Goal: Task Accomplishment & Management: Manage account settings

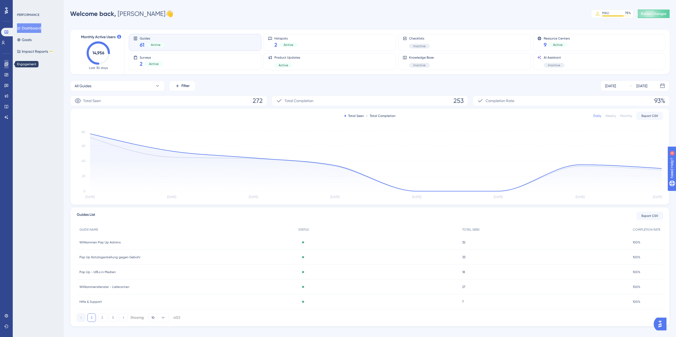
click at [6, 65] on icon at bounding box center [6, 64] width 4 height 4
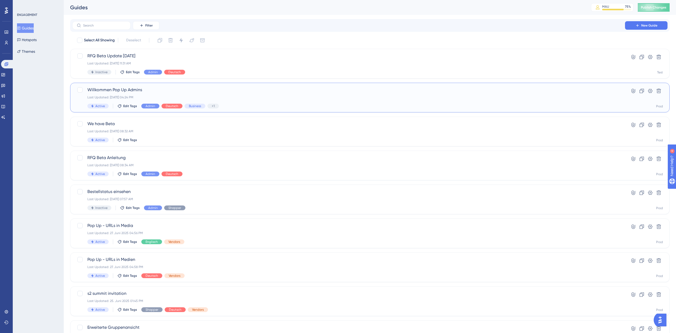
click at [179, 95] on div "Willkommen Pop Up Admins Last Updated: 02. Sept. 2025 04:24 PM Active Edit Tags…" at bounding box center [348, 98] width 522 height 22
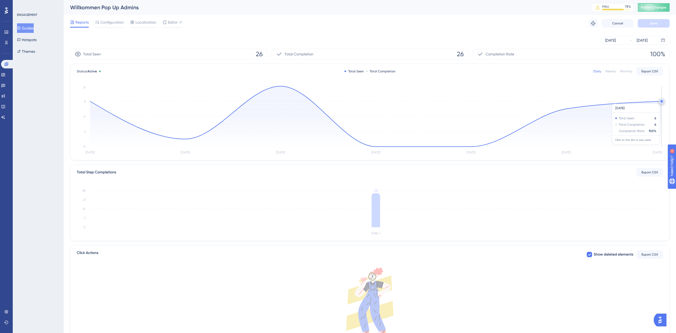
click at [660, 101] on circle at bounding box center [661, 101] width 2 height 2
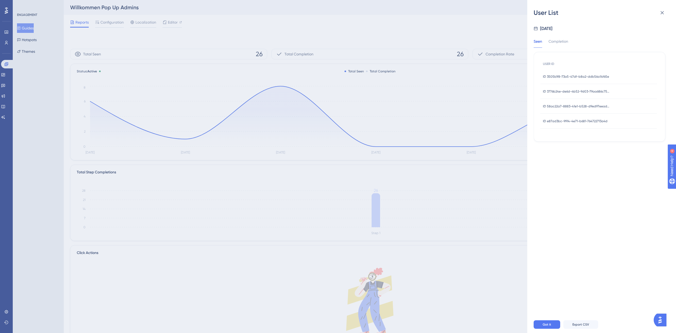
click at [576, 77] on span "ID 3505b1f8-73a5-47df-b8a2-ddb56a14f65e" at bounding box center [576, 77] width 66 height 4
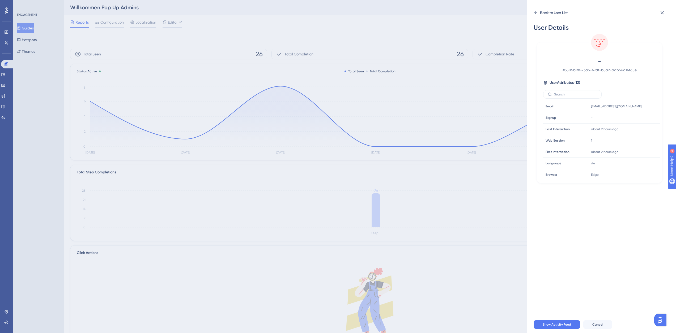
click at [559, 15] on div "Back to User List" at bounding box center [554, 13] width 28 height 6
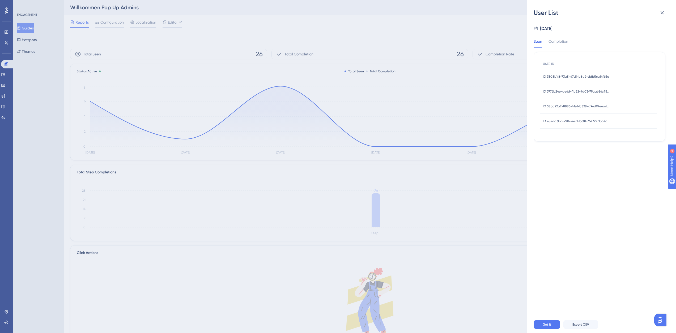
click at [577, 90] on span "ID 3776b24e-de6d-4b52-9d03-79aa686c757f" at bounding box center [576, 91] width 66 height 4
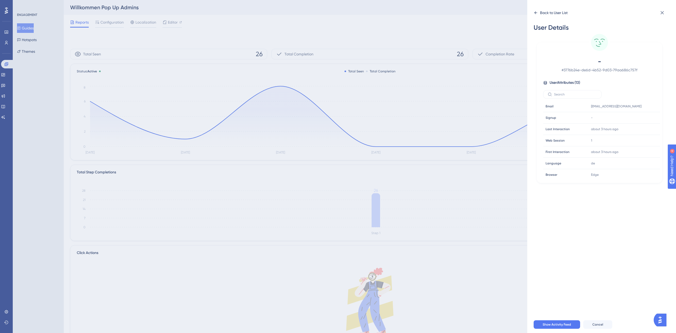
click at [550, 15] on div "Back to User List" at bounding box center [554, 13] width 28 height 6
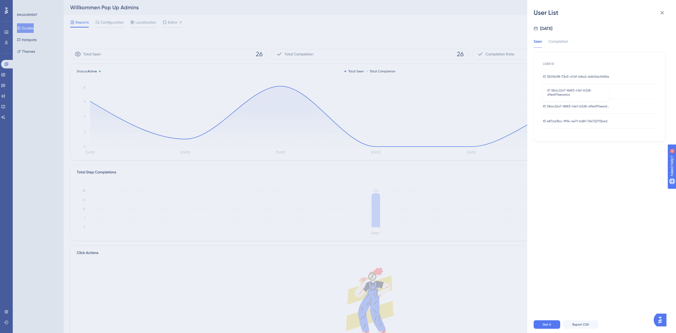
click at [583, 104] on span "ID 58ac22a7-8883-41e1-b528-d9ed97eead4a" at bounding box center [576, 106] width 66 height 4
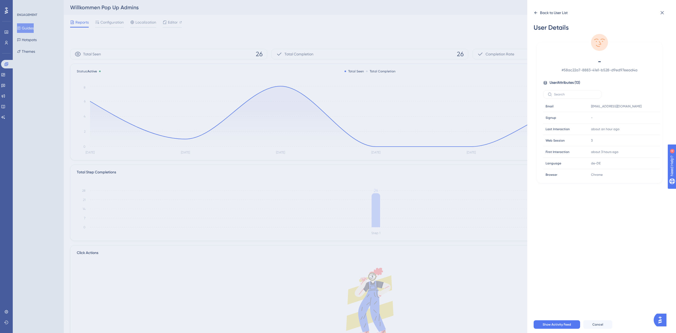
click at [547, 14] on div "Back to User List" at bounding box center [554, 13] width 28 height 6
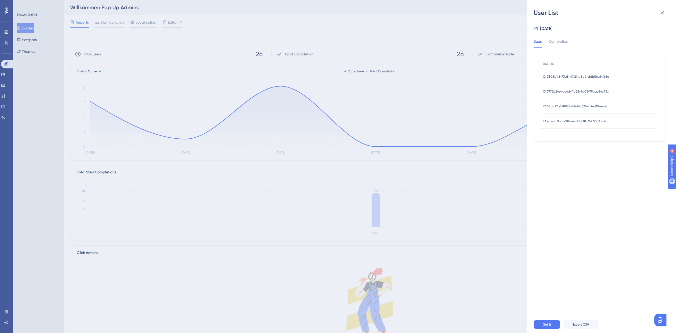
click at [574, 119] on span "ID e87ad3bc-9914-4e71-b681-764722713a4d" at bounding box center [575, 121] width 65 height 4
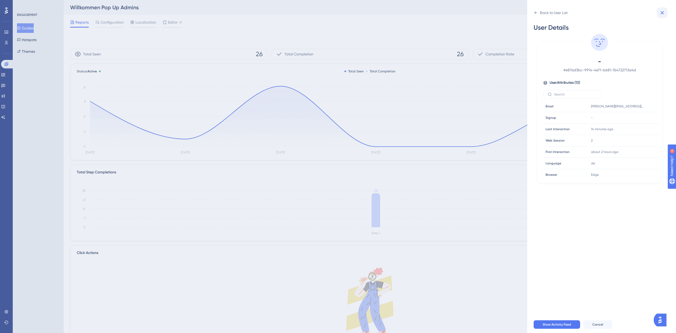
click at [659, 13] on icon at bounding box center [662, 13] width 6 height 6
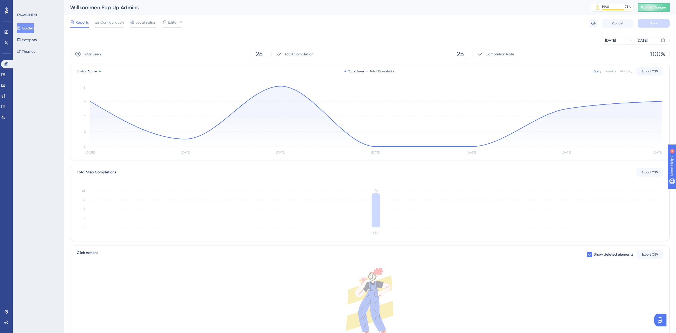
click at [26, 30] on button "Guides" at bounding box center [25, 28] width 17 height 10
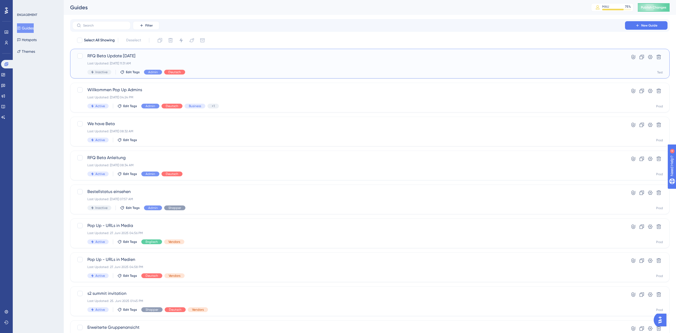
click at [157, 62] on div "Last Updated: 08. Sept. 2025 11:31 AM" at bounding box center [348, 63] width 522 height 4
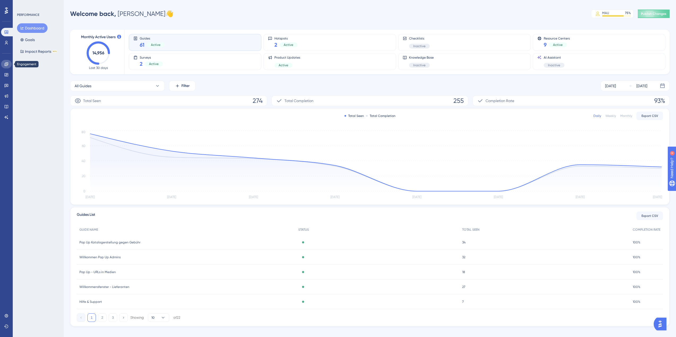
click at [7, 67] on link at bounding box center [6, 64] width 11 height 8
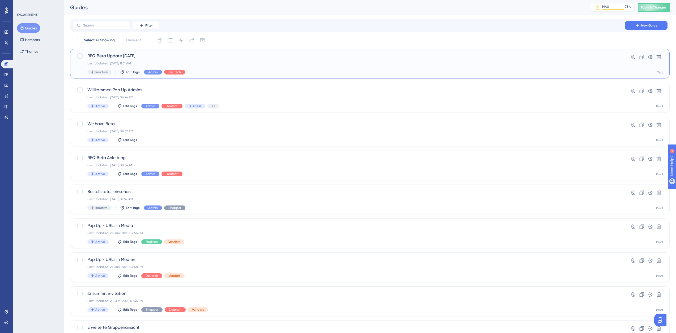
click at [161, 63] on div "Last Updated: 08. Sept. 2025 11:31 AM" at bounding box center [348, 63] width 522 height 4
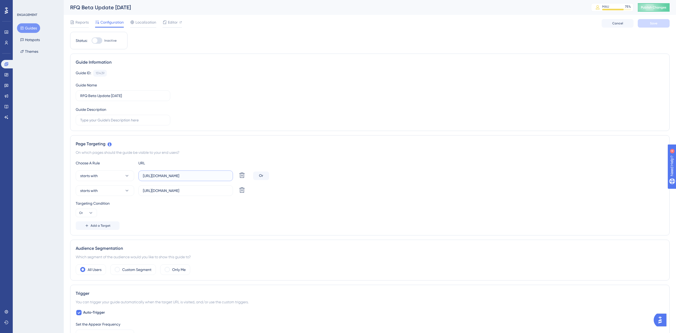
scroll to position [0, 40]
drag, startPoint x: 193, startPoint y: 175, endPoint x: 340, endPoint y: 175, distance: 146.5
click at [340, 175] on div "starts with https://nextgen-stg.simplesystem.com/customer/requests-for-quotatio…" at bounding box center [370, 176] width 588 height 11
drag, startPoint x: 143, startPoint y: 176, endPoint x: 371, endPoint y: 174, distance: 228.3
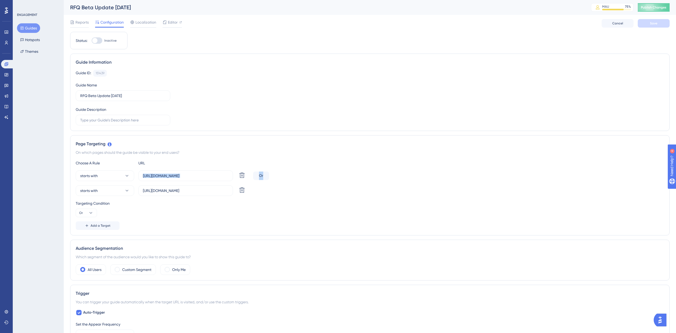
click at [371, 174] on div "starts with https://nextgen-stg.simplesystem.com/customer/requests-for-quotatio…" at bounding box center [370, 176] width 588 height 11
click at [364, 170] on div "Choose A Rule URL starts with https://nextgen-stg.simplesystem.com/customer/req…" at bounding box center [370, 195] width 588 height 70
click at [204, 174] on input "https://nextgen-stg.simplesystem.com/customer/requests-for-quotation" at bounding box center [185, 176] width 85 height 6
click at [170, 175] on input "https://nextgen-stg.simplesystem.com/customer/requests-for-quotation" at bounding box center [185, 176] width 85 height 6
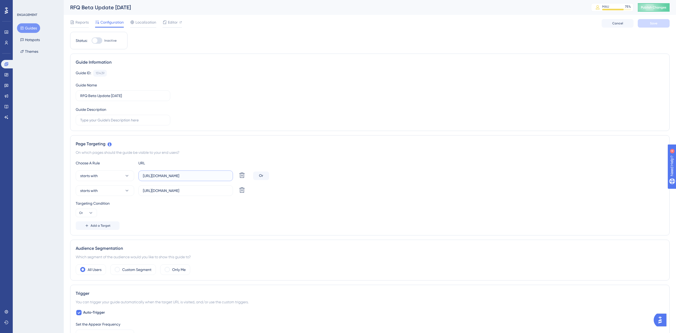
click at [170, 175] on input "https://nextgen-stg.simplesystem.com/customer/requests-for-quotation" at bounding box center [185, 176] width 85 height 6
paste input "platform"
type input "https://platform.simplesystem.com/customer/requests-for-quotation"
click at [375, 161] on div "Choose A Rule URL" at bounding box center [370, 163] width 588 height 6
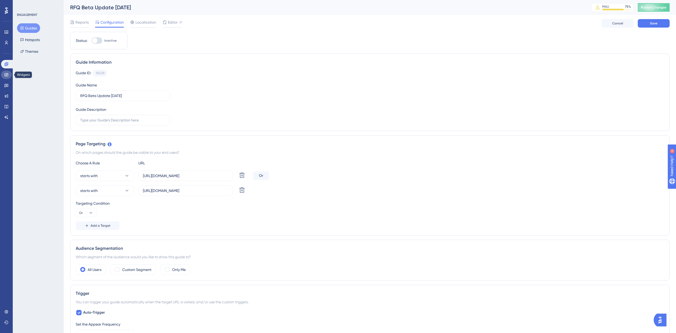
click at [6, 73] on icon at bounding box center [6, 75] width 4 height 4
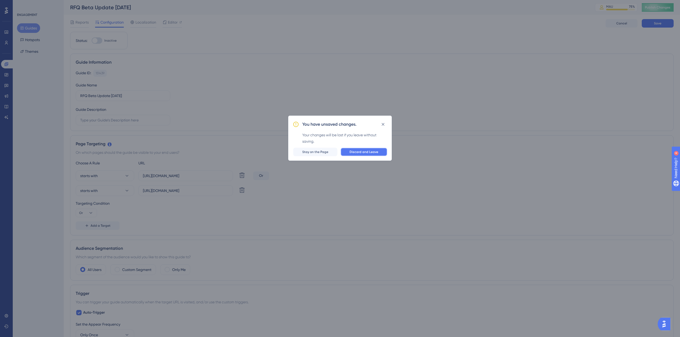
click at [353, 150] on span "Discard and Leave" at bounding box center [363, 152] width 29 height 4
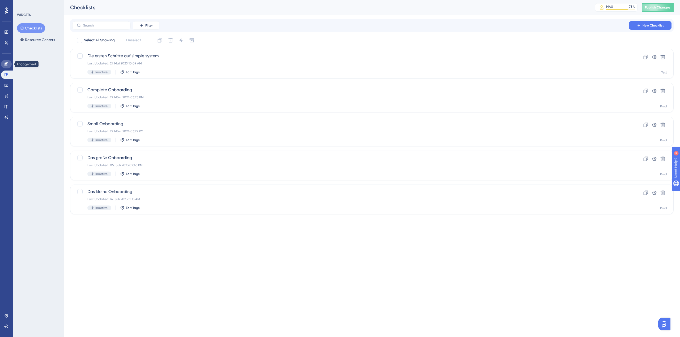
click at [7, 66] on link at bounding box center [6, 64] width 11 height 8
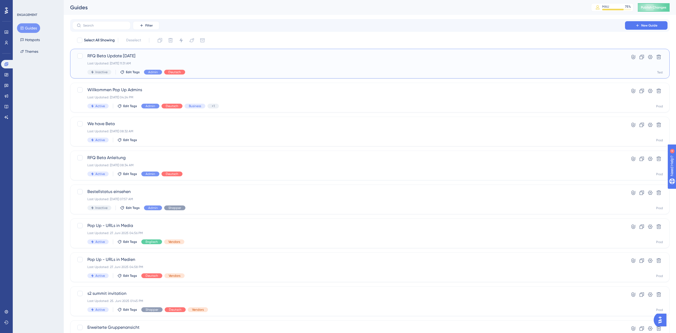
click at [153, 62] on div "Last Updated: 08. Sept. 2025 11:31 AM" at bounding box center [348, 63] width 522 height 4
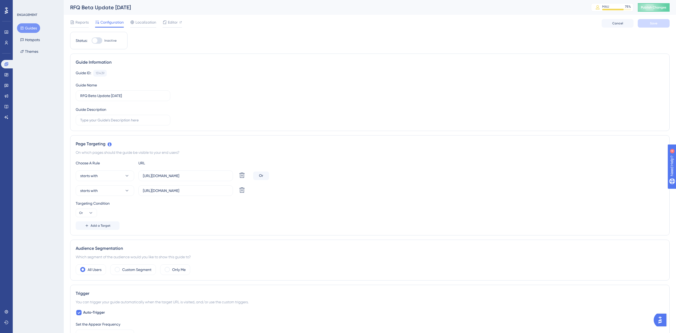
click at [99, 40] on div at bounding box center [97, 40] width 11 height 6
click at [92, 41] on input "Inactive" at bounding box center [91, 41] width 0 height 0
checkbox input "true"
click at [189, 40] on div "Status: Active Guide Information Guide ID: 151439 Copy Guide Name RFQ Beta Upda…" at bounding box center [369, 289] width 599 height 514
click at [654, 23] on span "Save" at bounding box center [653, 23] width 7 height 4
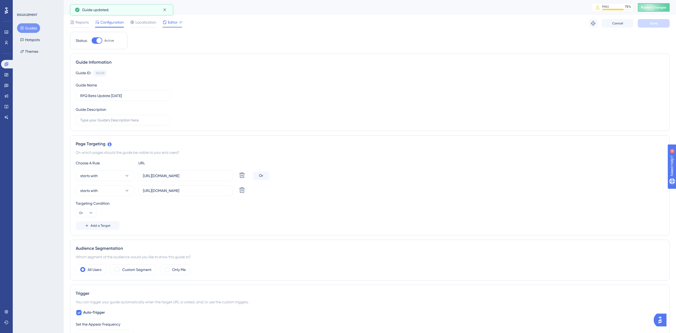
click at [172, 24] on span "Editor" at bounding box center [173, 22] width 10 height 6
click at [213, 111] on div "Guide ID: 151439 Copy Guide Name RFQ Beta Update 09.09.2025 Guide Description" at bounding box center [370, 98] width 588 height 56
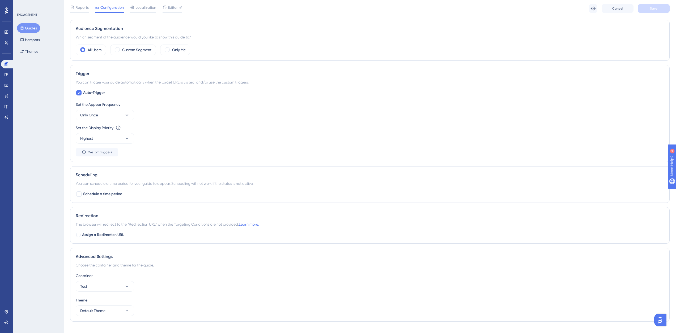
scroll to position [232, 0]
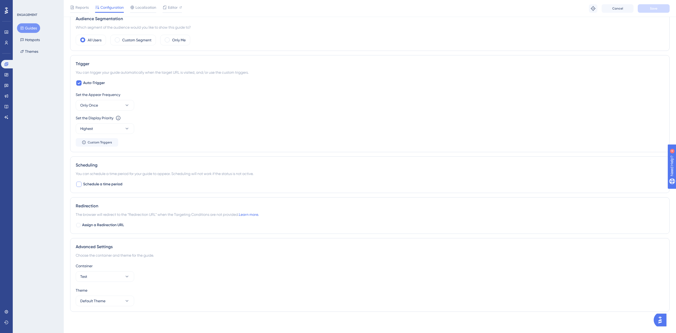
click at [81, 185] on div at bounding box center [78, 184] width 5 height 5
checkbox input "true"
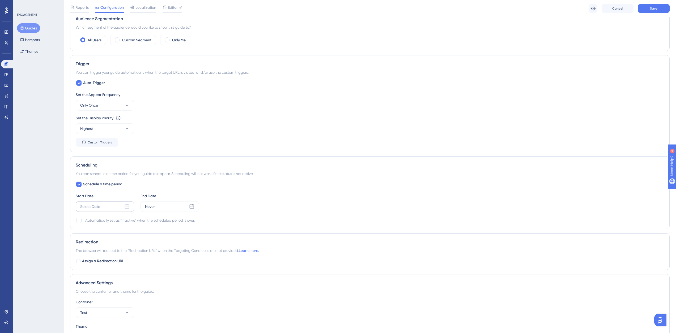
click at [127, 207] on icon at bounding box center [126, 206] width 5 height 5
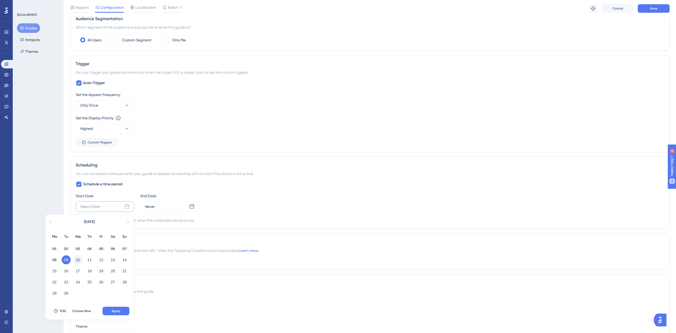
click at [75, 259] on button "10" at bounding box center [77, 260] width 9 height 9
click at [124, 310] on button "Apply" at bounding box center [115, 311] width 27 height 8
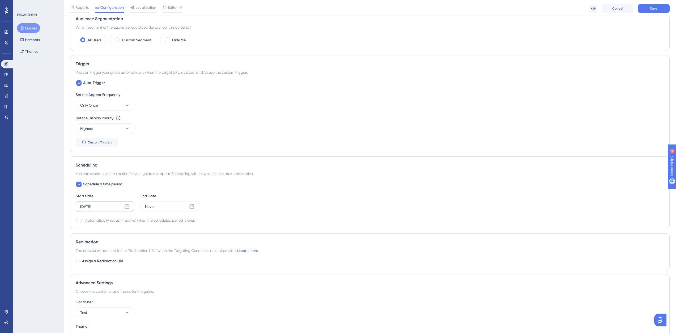
click at [117, 208] on div "Sep 10 2025" at bounding box center [105, 206] width 58 height 11
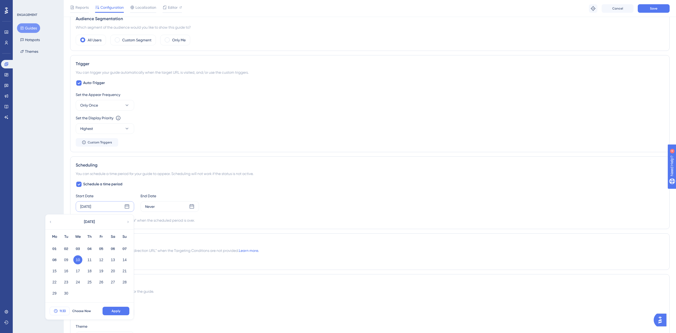
click at [66, 312] on button "11:33" at bounding box center [60, 311] width 20 height 8
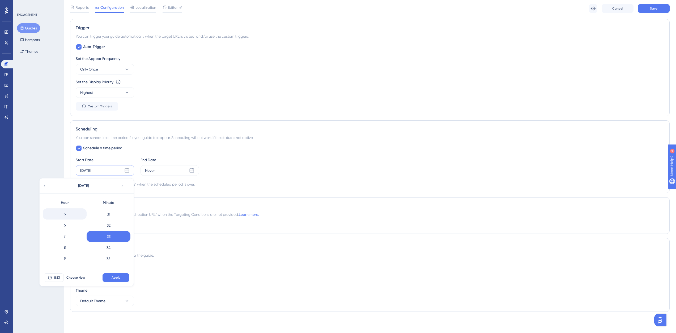
scroll to position [47, 0]
click at [67, 233] on div "6" at bounding box center [65, 234] width 44 height 11
click at [108, 212] on div "0" at bounding box center [109, 213] width 44 height 11
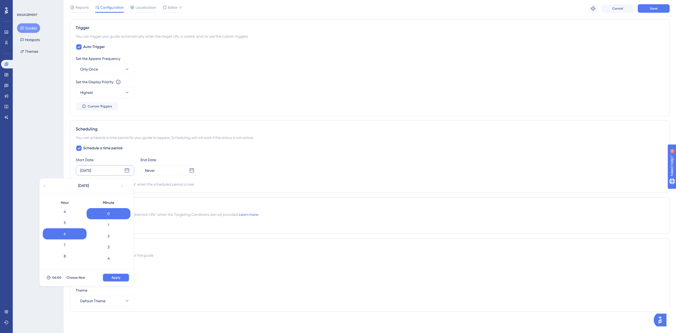
click at [112, 278] on span "Apply" at bounding box center [115, 278] width 9 height 4
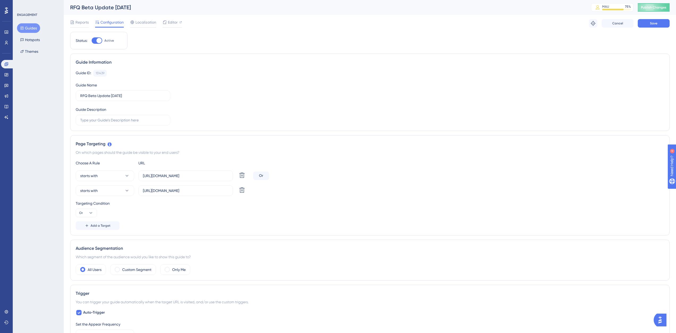
click at [98, 41] on div at bounding box center [98, 40] width 5 height 5
click at [92, 41] on input "Active" at bounding box center [91, 41] width 0 height 0
checkbox input "false"
click at [642, 26] on button "Save" at bounding box center [653, 23] width 32 height 8
click at [31, 42] on button "Hotspots" at bounding box center [30, 40] width 26 height 10
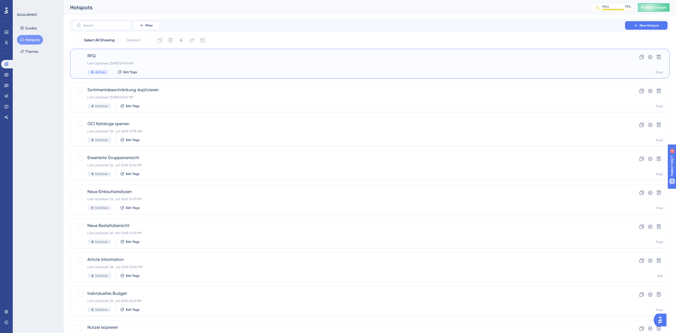
click at [178, 59] on div "RFQ Last Updated: 01. Sept. 2025 09:43 AM Active Edit Tags" at bounding box center [348, 64] width 522 height 22
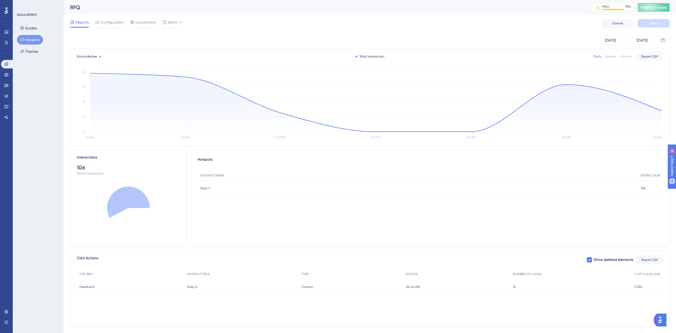
click at [32, 41] on button "Hotspots" at bounding box center [30, 40] width 26 height 10
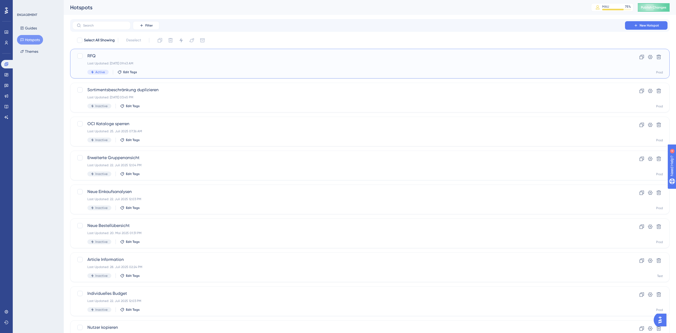
click at [176, 71] on div "Active Edit Tags" at bounding box center [348, 72] width 522 height 5
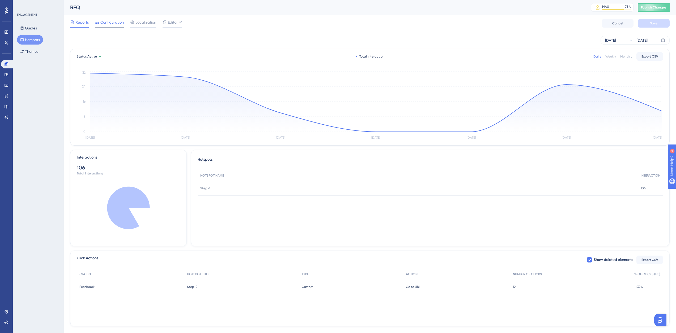
click at [114, 22] on span "Configuration" at bounding box center [111, 22] width 23 height 6
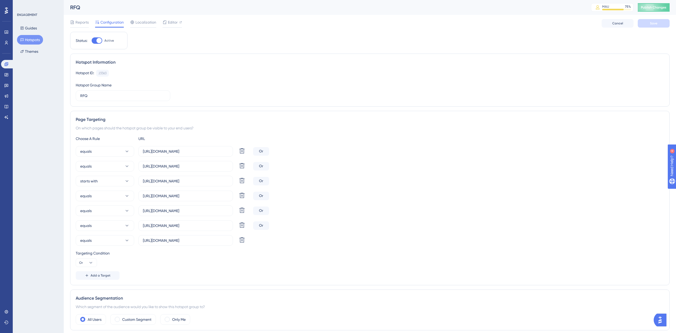
click at [30, 41] on button "Hotspots" at bounding box center [30, 40] width 26 height 10
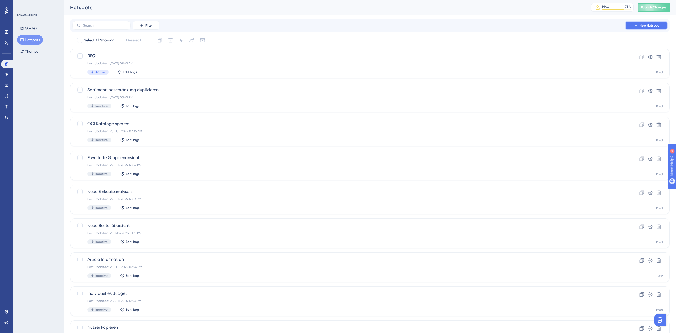
click at [630, 26] on button "New Hotspot" at bounding box center [646, 25] width 42 height 8
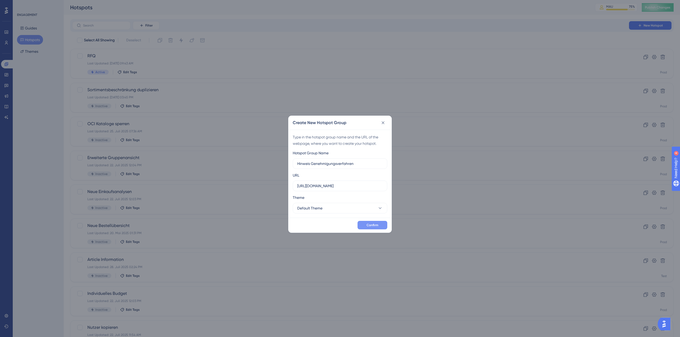
type input "Hinweis Genehmigungsverfahren"
click at [368, 226] on span "Confirm" at bounding box center [372, 225] width 12 height 4
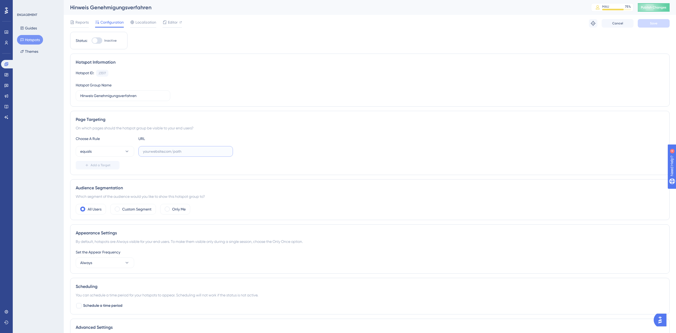
click at [172, 154] on input "text" at bounding box center [185, 152] width 85 height 6
paste input "https://nextgen-stg.simplesystem.com/customer/company-and-settings/approval-flo…"
type input "https://nextgen-stg.simplesystem.com/customer/company-and-settings/approval-flo…"
click at [285, 161] on div "Add a Target" at bounding box center [370, 165] width 588 height 8
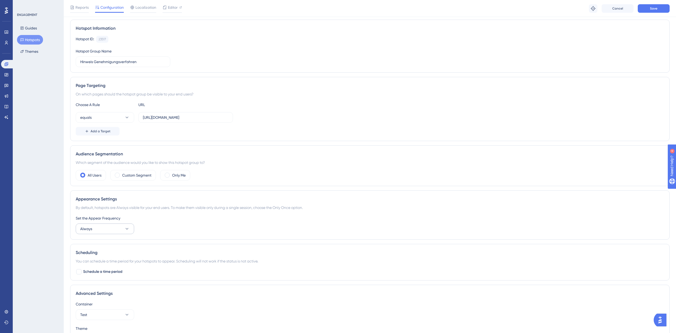
scroll to position [0, 0]
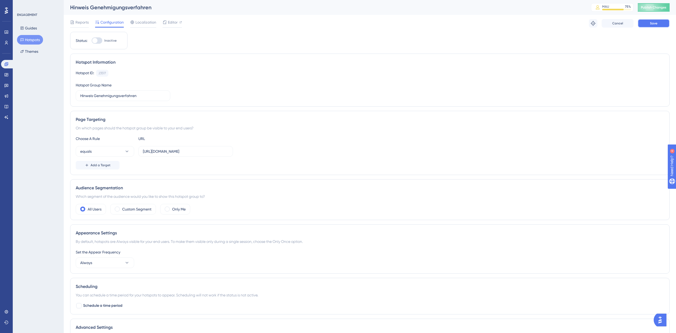
click at [646, 26] on button "Save" at bounding box center [653, 23] width 32 height 8
click at [174, 25] on span "Editor" at bounding box center [173, 22] width 10 height 6
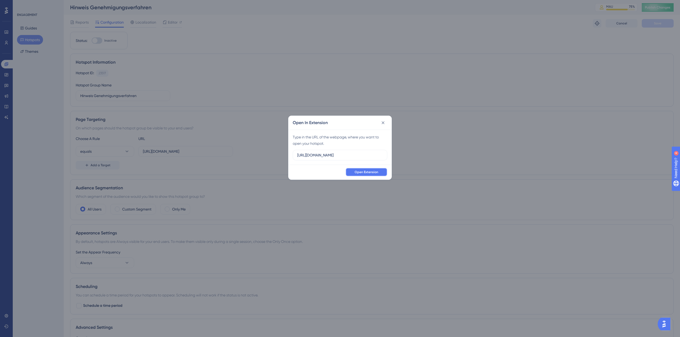
click at [357, 171] on span "Open Extension" at bounding box center [366, 172] width 24 height 4
click at [383, 122] on icon at bounding box center [382, 122] width 5 height 5
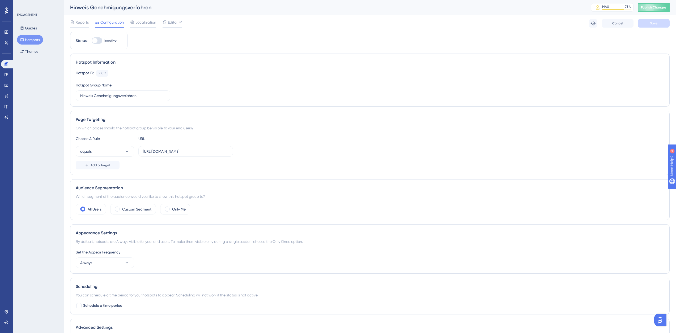
click at [207, 97] on div "Hotspot ID: 23517 Copy Hotspot Group Name Hinweis Genehmigungsverfahren" at bounding box center [370, 85] width 588 height 31
click at [41, 29] on div "Guides Hotspots Themes" at bounding box center [38, 39] width 43 height 33
click at [35, 29] on button "Guides" at bounding box center [28, 28] width 23 height 10
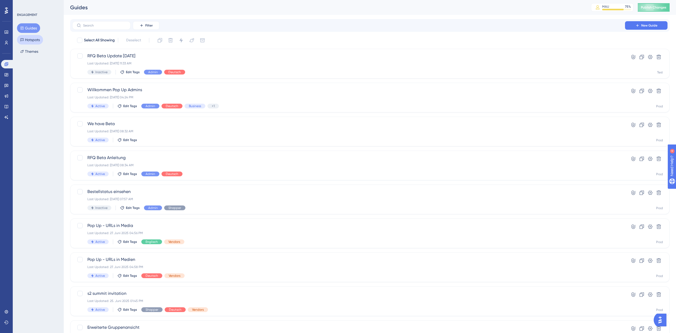
click at [32, 40] on button "Hotspots" at bounding box center [30, 40] width 26 height 10
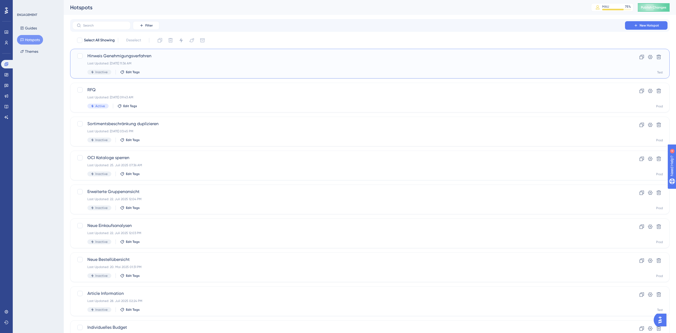
click at [132, 55] on span "Hinweis Genehmigungsverfahren" at bounding box center [348, 56] width 522 height 6
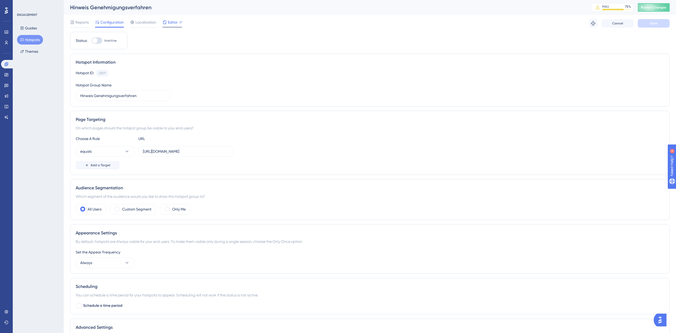
click at [173, 23] on span "Editor" at bounding box center [173, 22] width 10 height 6
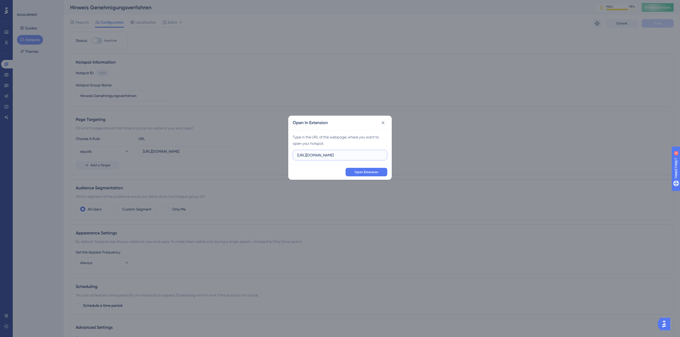
click at [355, 155] on input "https://nextgen-stg.simplesystem.com" at bounding box center [339, 155] width 85 height 6
paste input "/customer/company-and-settings/approval-flows"
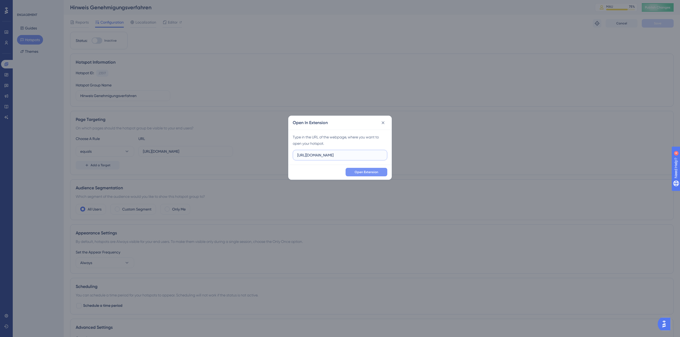
type input "https://nextgen-stg.simplesystem.com/customer/company-and-settings/approval-flo…"
click at [357, 172] on span "Open Extension" at bounding box center [366, 172] width 24 height 4
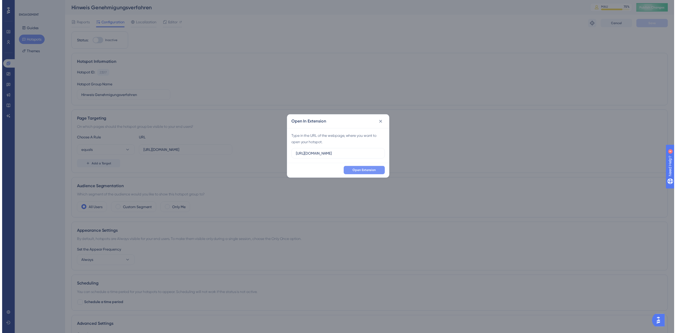
scroll to position [0, 0]
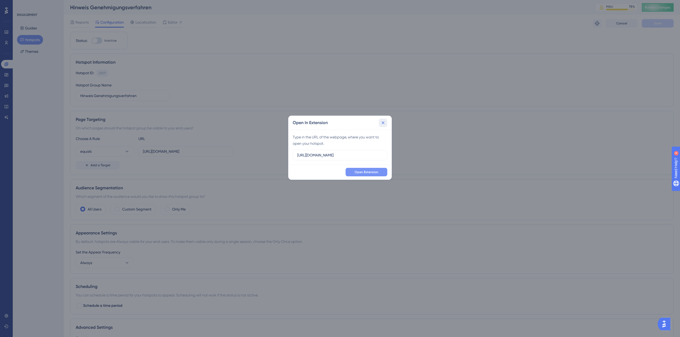
click at [384, 121] on icon at bounding box center [382, 122] width 5 height 5
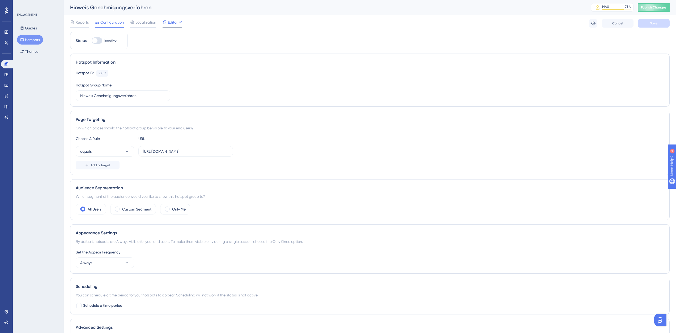
click at [172, 23] on span "Editor" at bounding box center [173, 22] width 10 height 6
click at [32, 29] on button "Guides" at bounding box center [28, 28] width 23 height 10
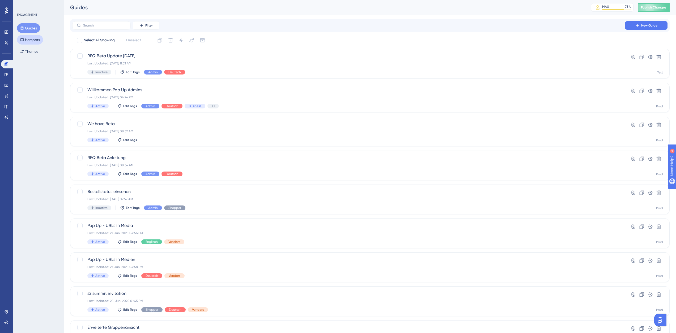
click at [32, 41] on button "Hotspots" at bounding box center [30, 40] width 26 height 10
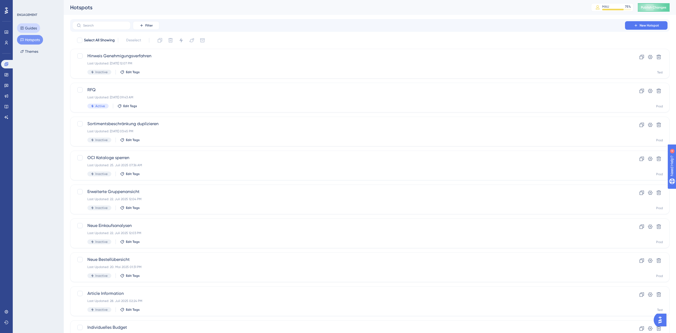
click at [32, 31] on button "Guides" at bounding box center [28, 28] width 23 height 10
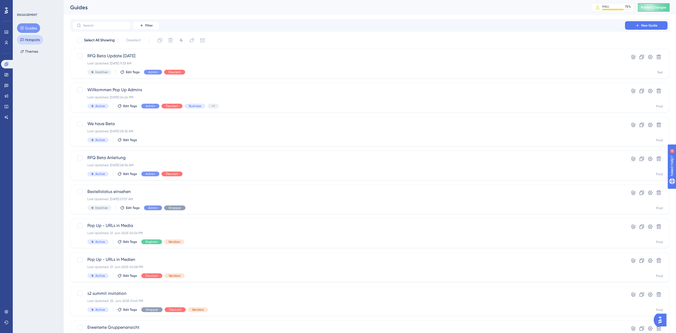
click at [31, 39] on button "Hotspots" at bounding box center [30, 40] width 26 height 10
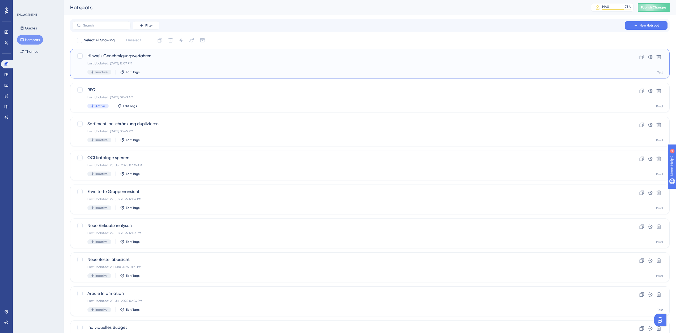
click at [189, 60] on div "Hinweis Genehmigungsverfahren Last Updated: 09. Sept. 2025 12:07 PM Inactive Ed…" at bounding box center [348, 64] width 522 height 22
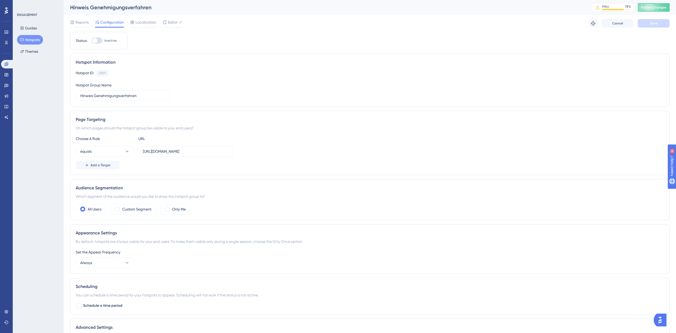
click at [95, 40] on div at bounding box center [94, 40] width 5 height 5
click at [92, 41] on input "Inactive" at bounding box center [91, 41] width 0 height 0
checkbox input "true"
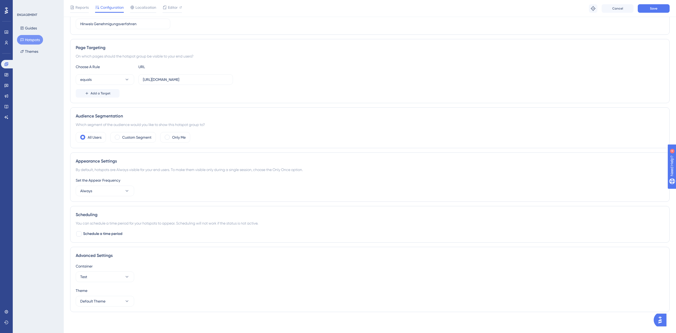
scroll to position [74, 0]
click at [97, 278] on button "Test" at bounding box center [105, 277] width 58 height 11
click at [97, 294] on div "Prod Prod" at bounding box center [104, 293] width 43 height 11
click at [167, 81] on input "https://nextgen-stg.simplesystem.com/customer/company-and-settings/approval-flo…" at bounding box center [185, 79] width 85 height 6
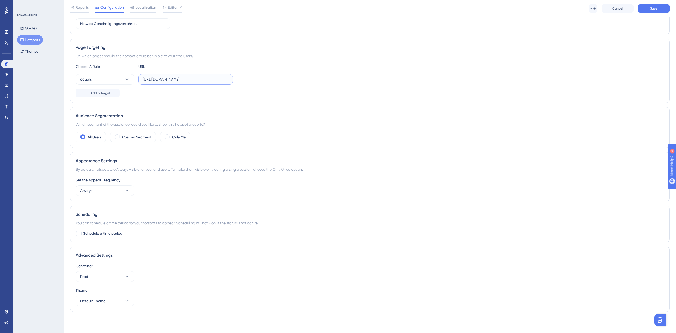
click at [167, 81] on input "https://nextgen-stg.simplesystem.com/customer/company-and-settings/approval-flo…" at bounding box center [185, 79] width 85 height 6
paste input "platform"
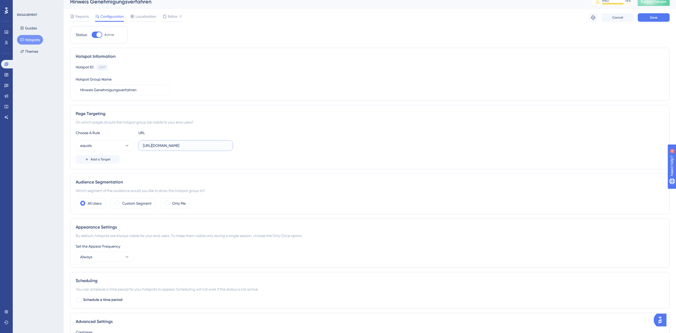
scroll to position [0, 0]
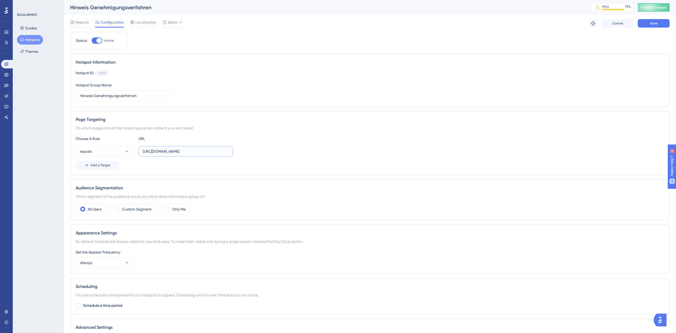
type input "https://platform.simplesystem.com/customer/company-and-settings/approval-flows"
click at [282, 142] on div "Choose A Rule URL" at bounding box center [370, 139] width 588 height 6
click at [641, 25] on button "Save" at bounding box center [653, 23] width 32 height 8
click at [653, 8] on span "Publish Changes" at bounding box center [653, 7] width 25 height 4
click at [35, 31] on button "Guides" at bounding box center [28, 28] width 23 height 10
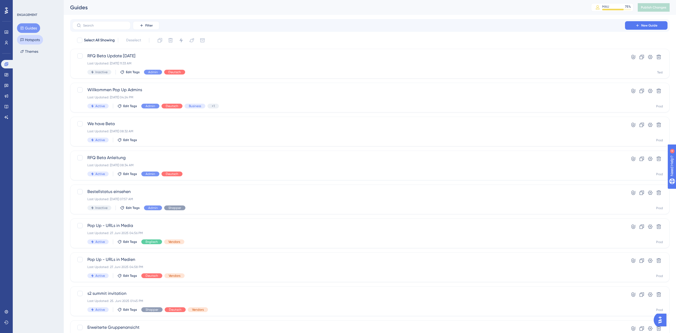
click at [40, 41] on button "Hotspots" at bounding box center [30, 40] width 26 height 10
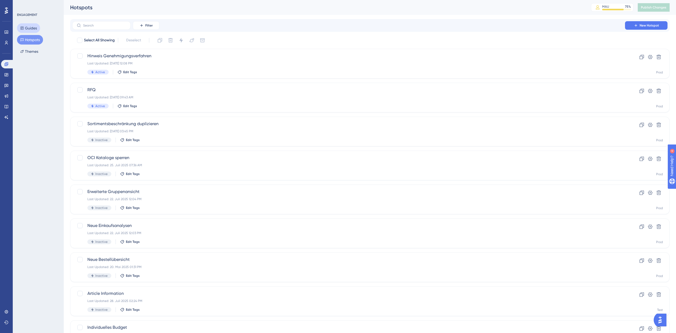
click at [38, 30] on button "Guides" at bounding box center [28, 28] width 23 height 10
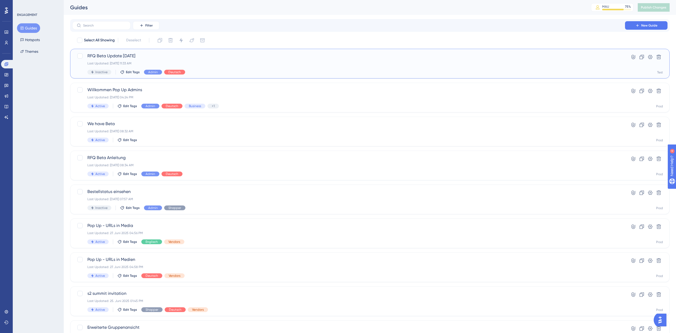
click at [144, 58] on span "RFQ Beta Update 09.09.2025" at bounding box center [348, 56] width 522 height 6
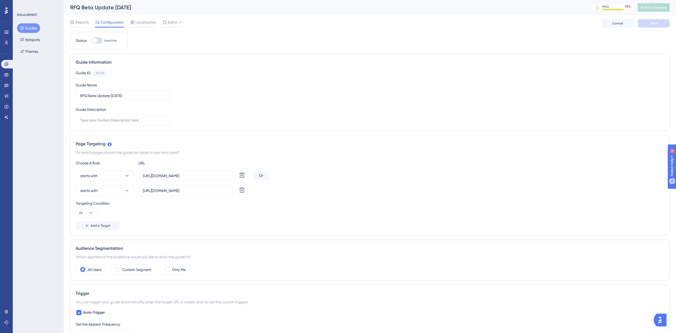
click at [30, 28] on button "Guides" at bounding box center [28, 28] width 23 height 10
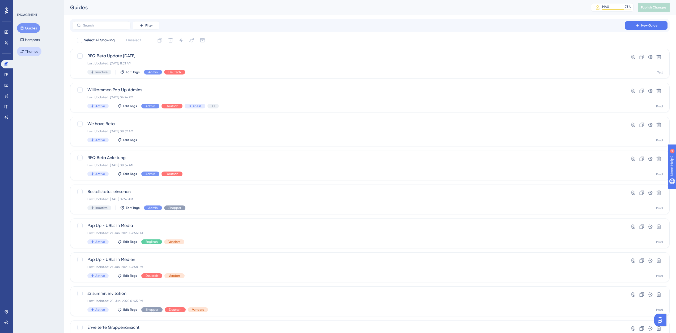
click at [32, 47] on button "Themes" at bounding box center [29, 52] width 24 height 10
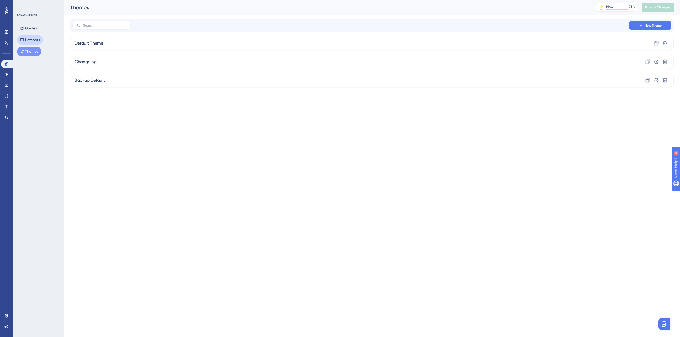
click at [34, 42] on button "Hotspots" at bounding box center [30, 40] width 26 height 10
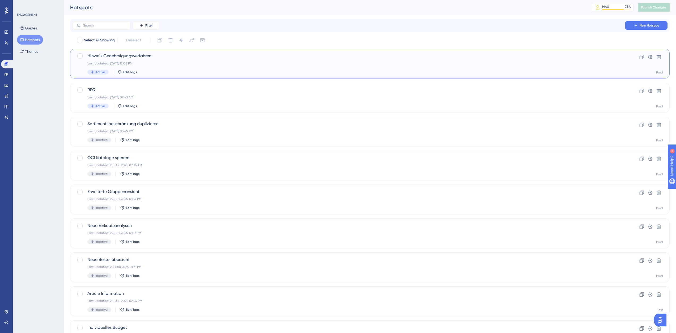
click at [121, 56] on span "Hinweis Genehmigungsverfahren" at bounding box center [348, 56] width 522 height 6
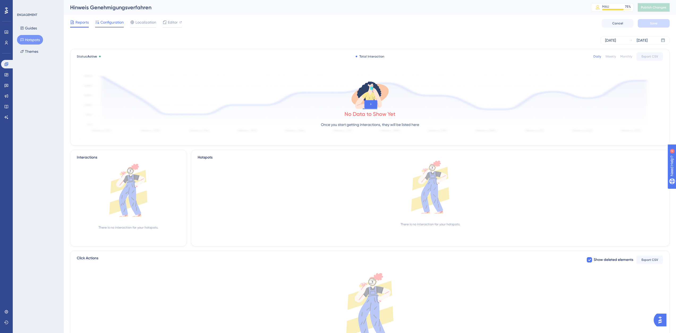
click at [114, 24] on span "Configuration" at bounding box center [111, 22] width 23 height 6
